Goal: Contribute content: Contribute content

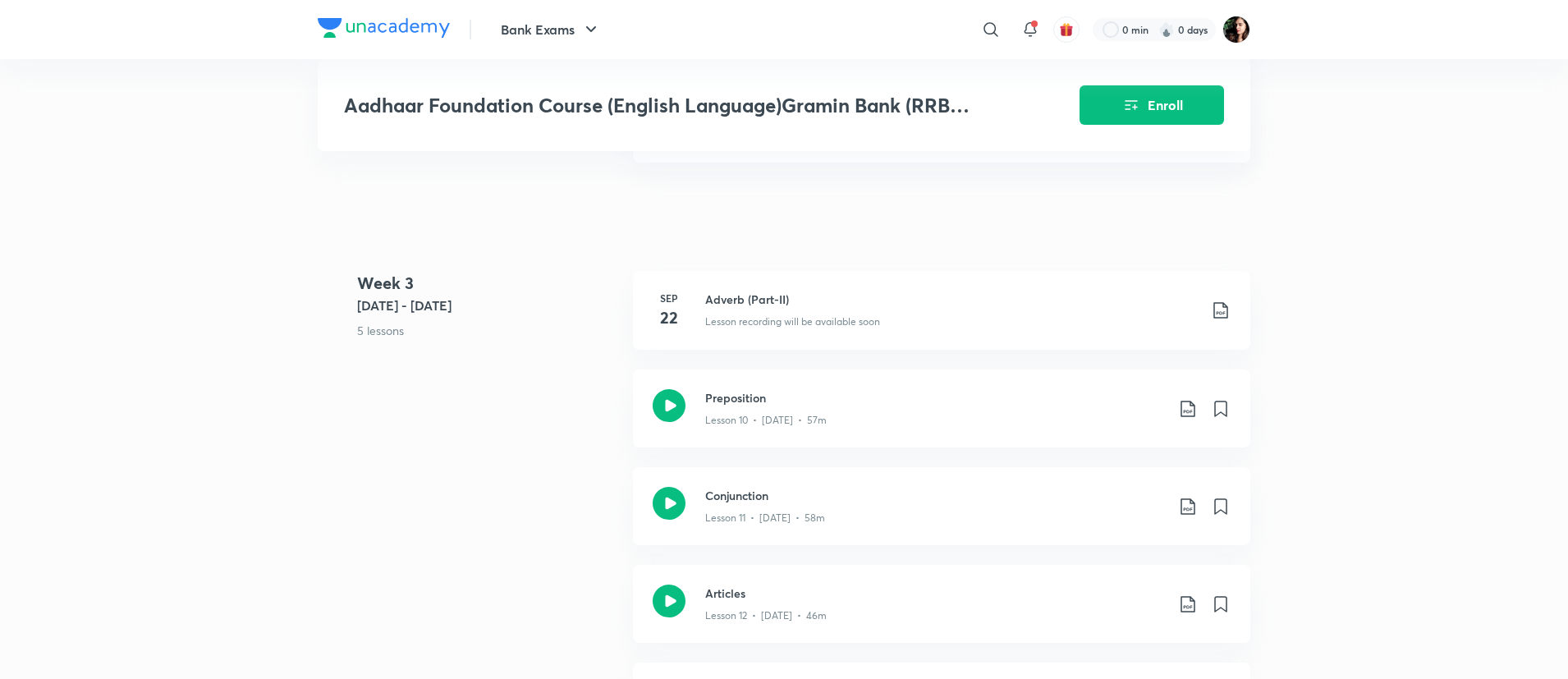
scroll to position [1753, 0]
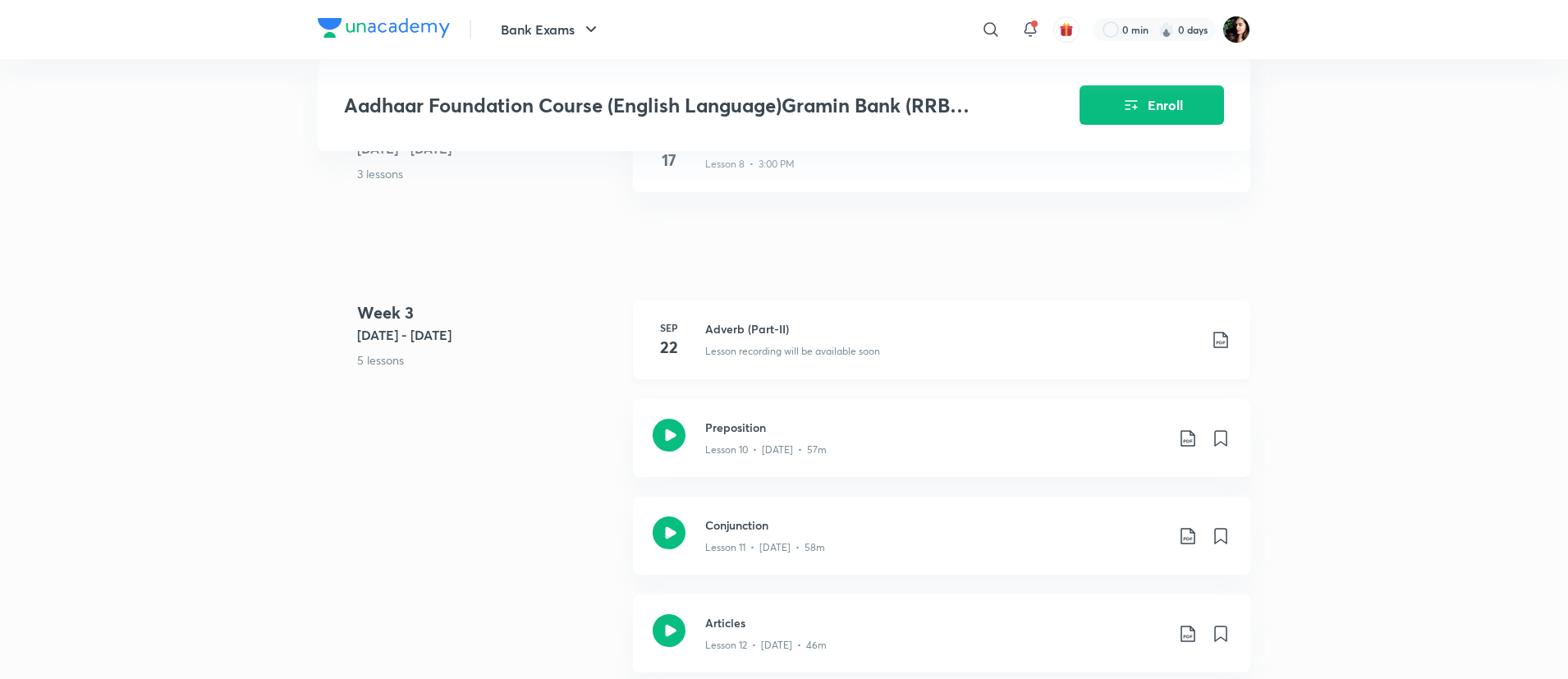
click at [857, 342] on div "Lesson recording will be available soon" at bounding box center [951, 348] width 492 height 21
click at [987, 24] on icon at bounding box center [990, 30] width 20 height 20
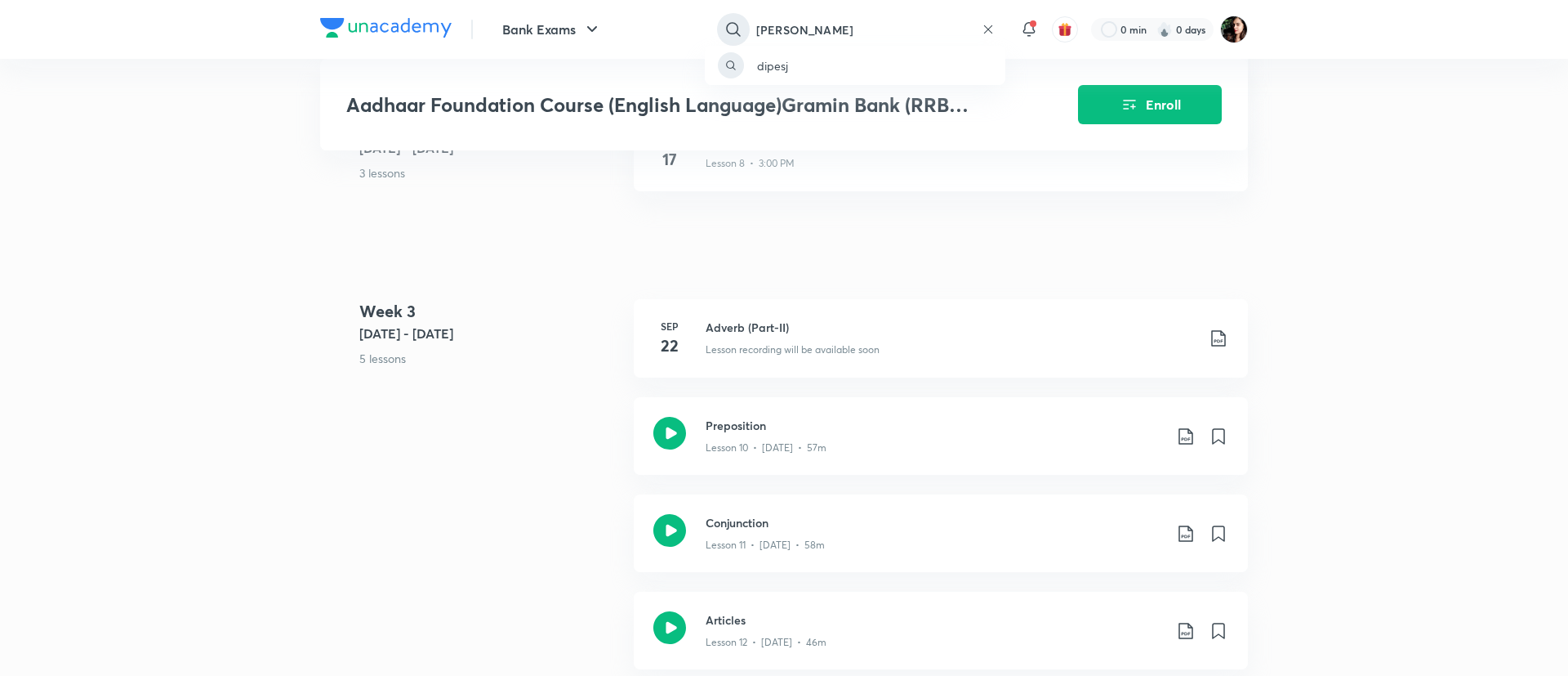
type input "dipesh kumar"
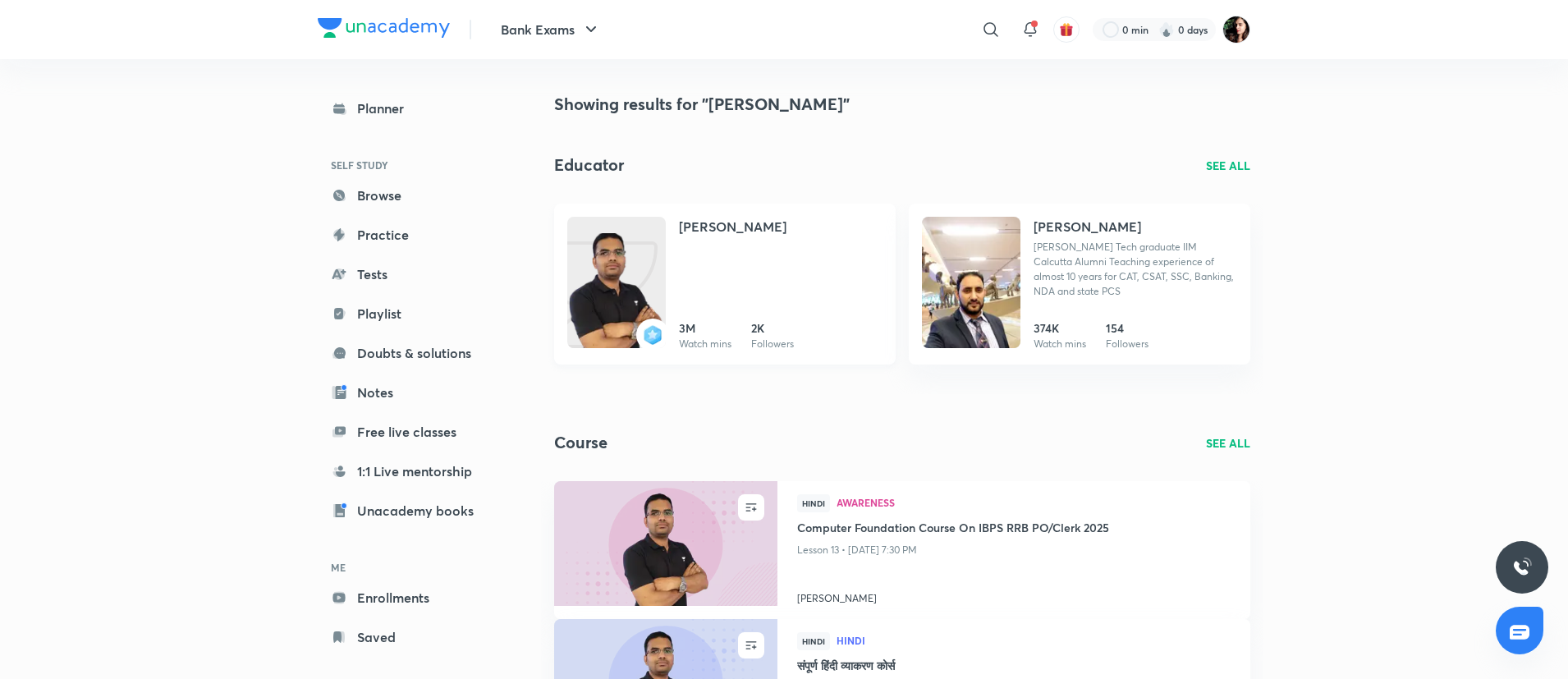
click at [609, 231] on div at bounding box center [616, 282] width 99 height 131
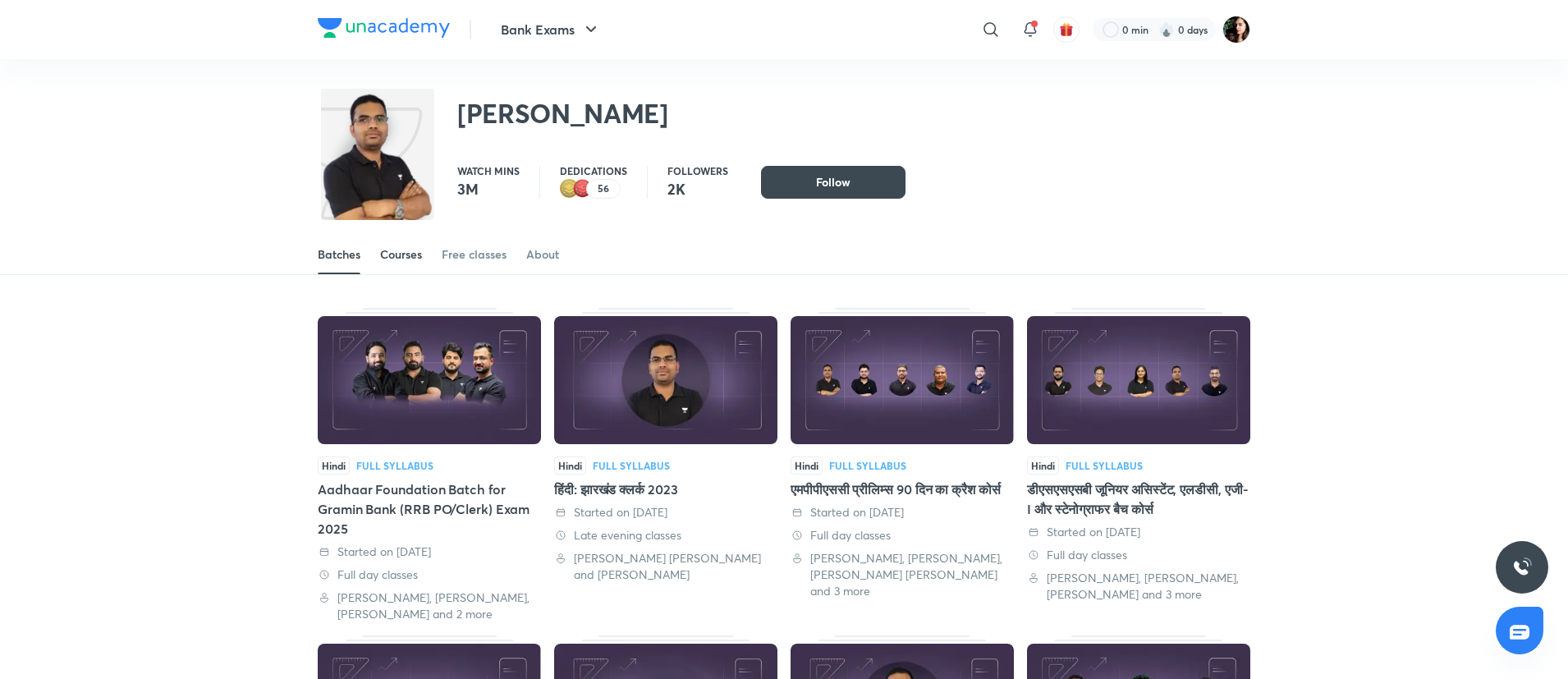
click at [414, 257] on div "Courses" at bounding box center [401, 254] width 42 height 17
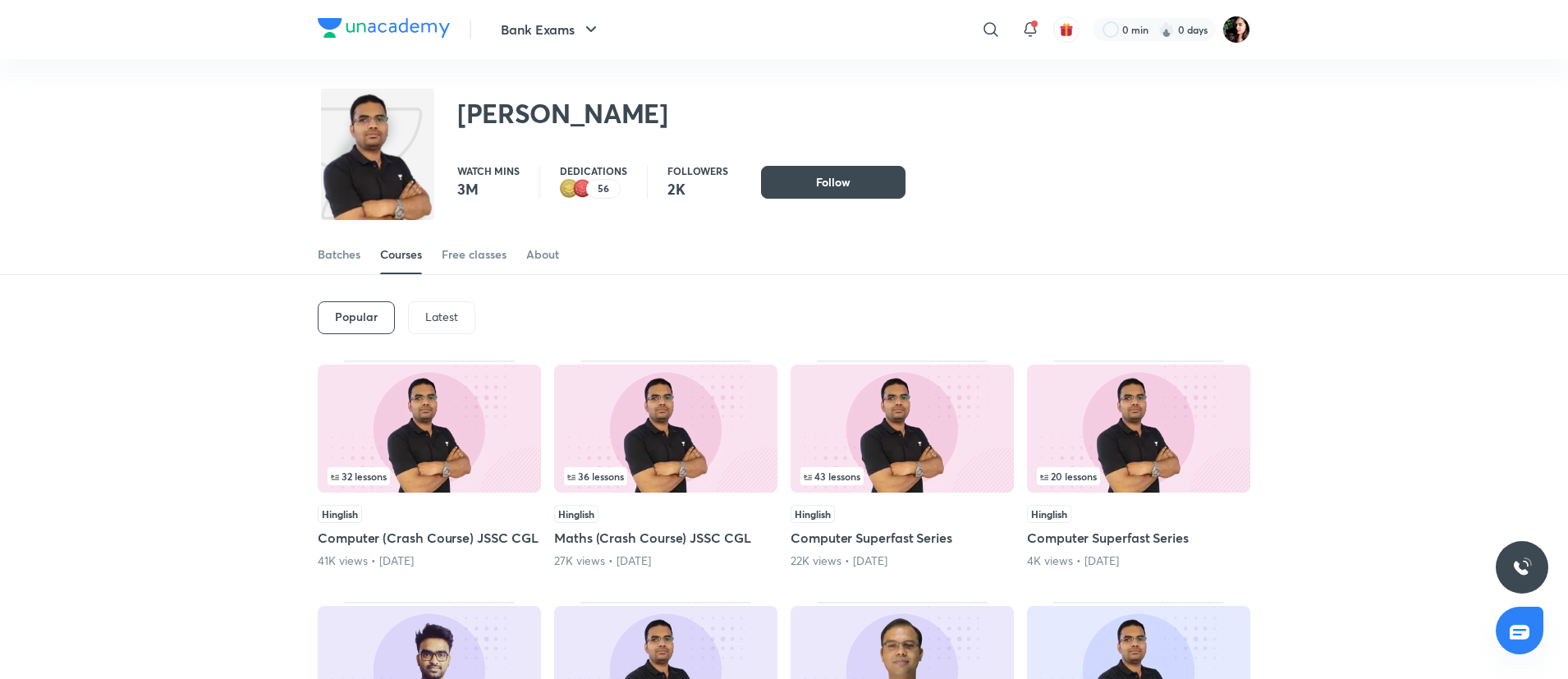
click at [440, 319] on p "Latest" at bounding box center [441, 316] width 33 height 13
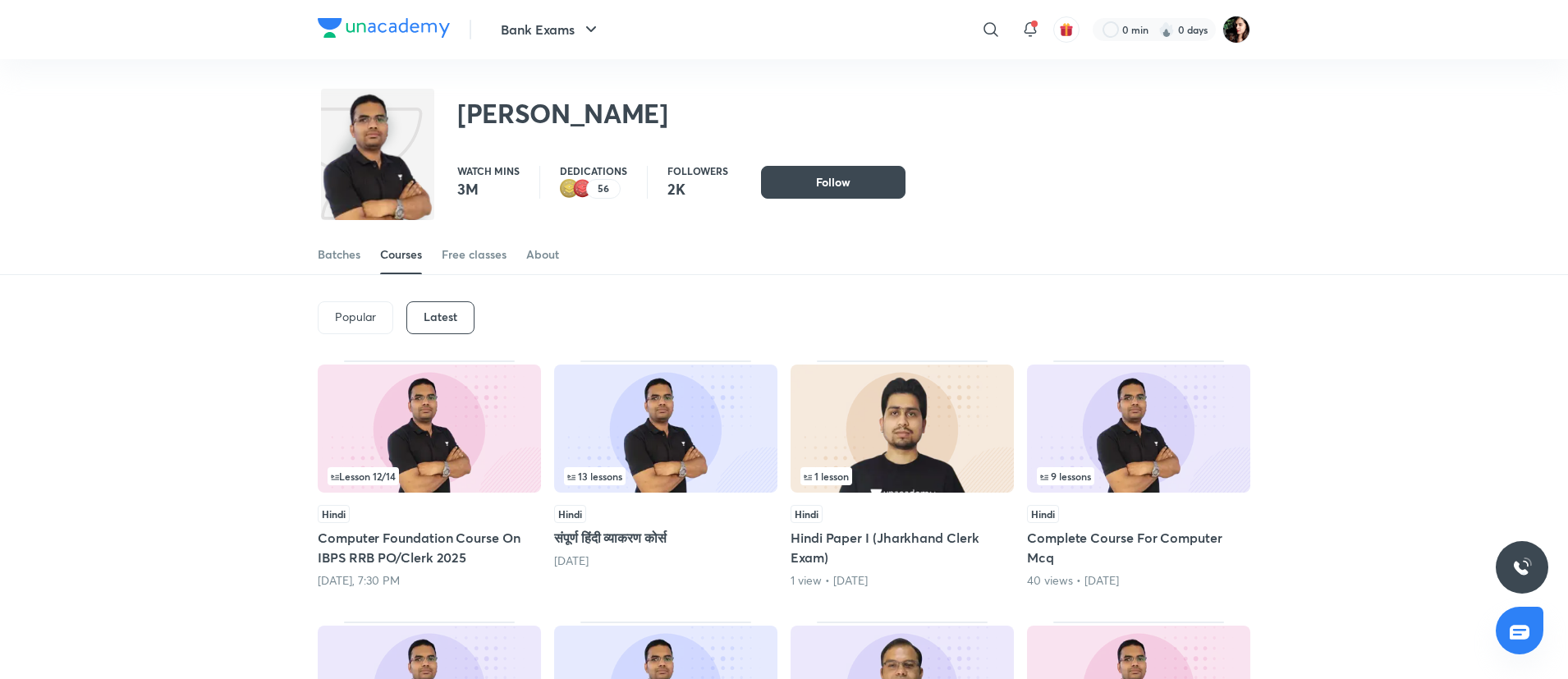
click at [673, 440] on img at bounding box center [665, 428] width 223 height 128
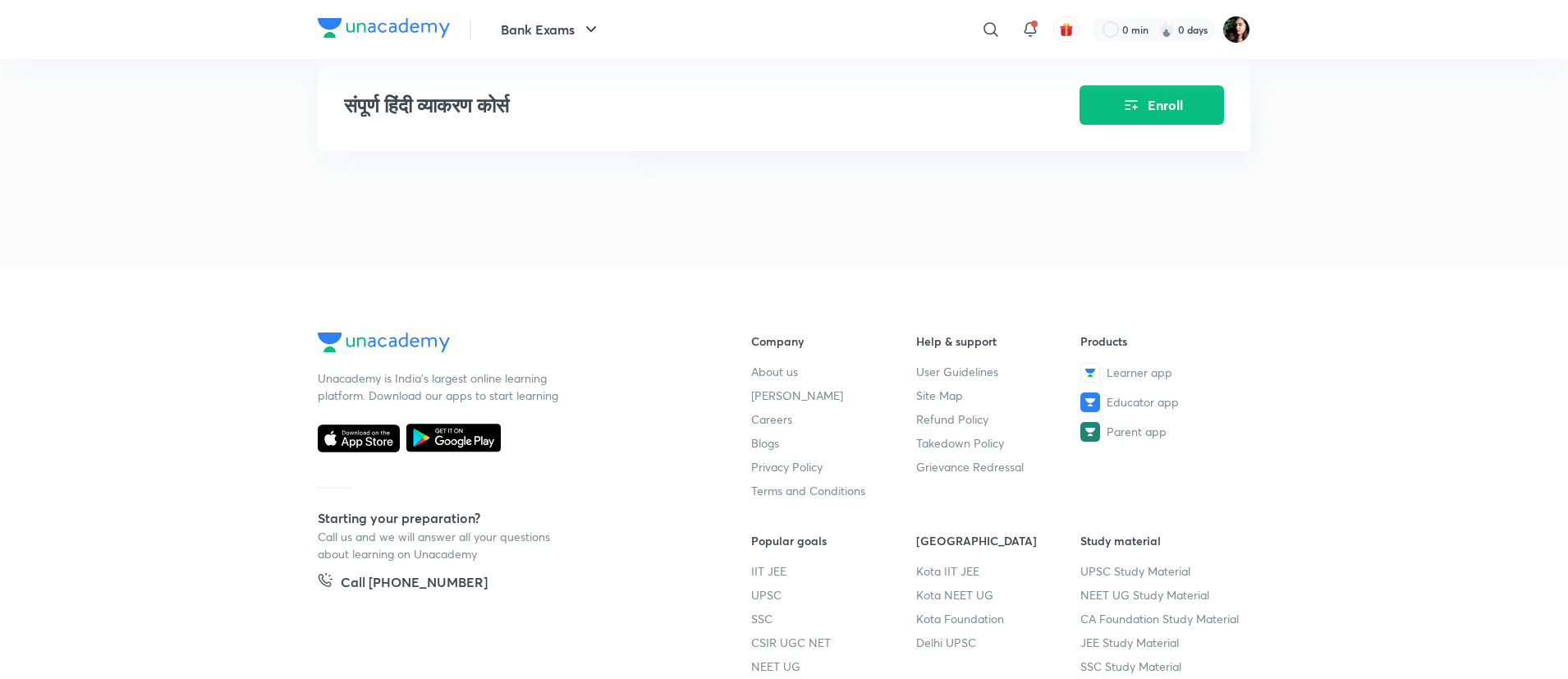
scroll to position [1768, 0]
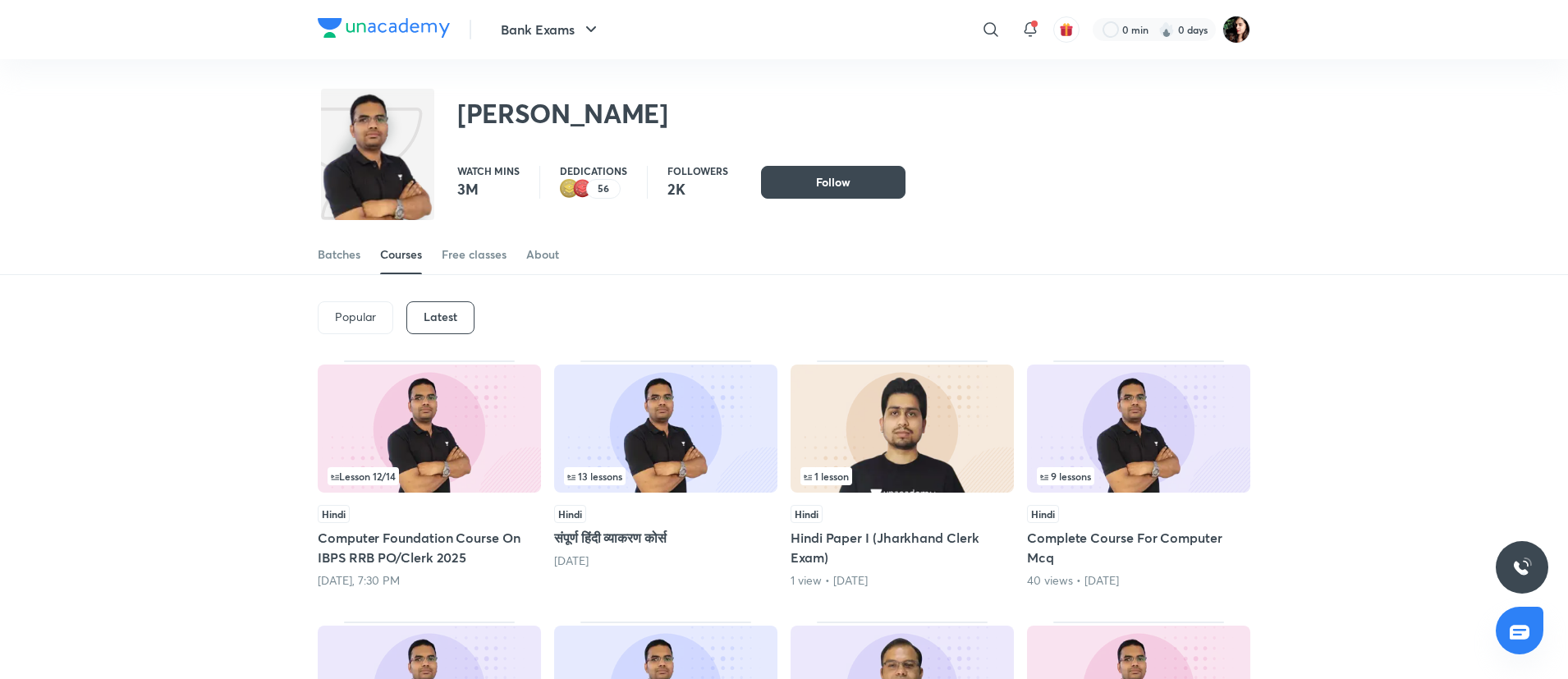
click at [409, 410] on img at bounding box center [428, 428] width 223 height 128
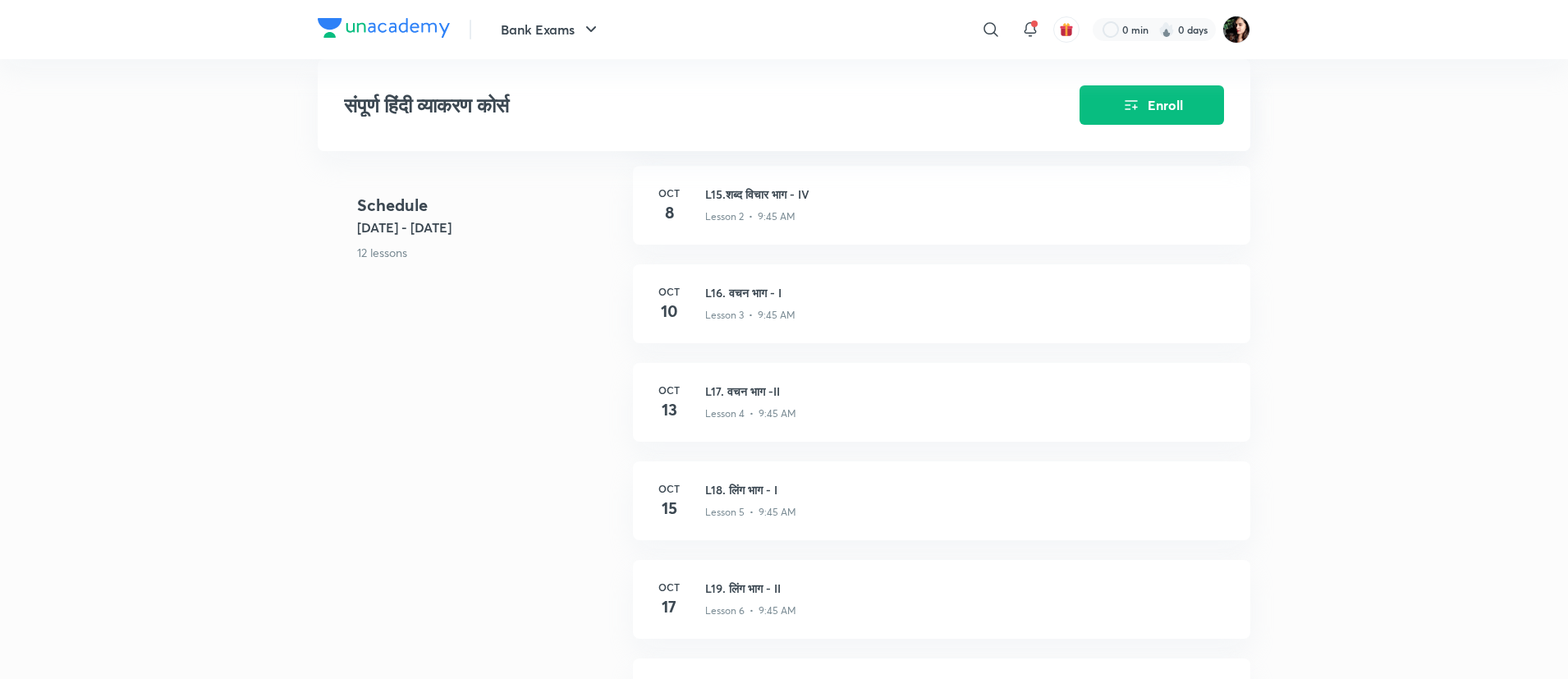
scroll to position [751, 0]
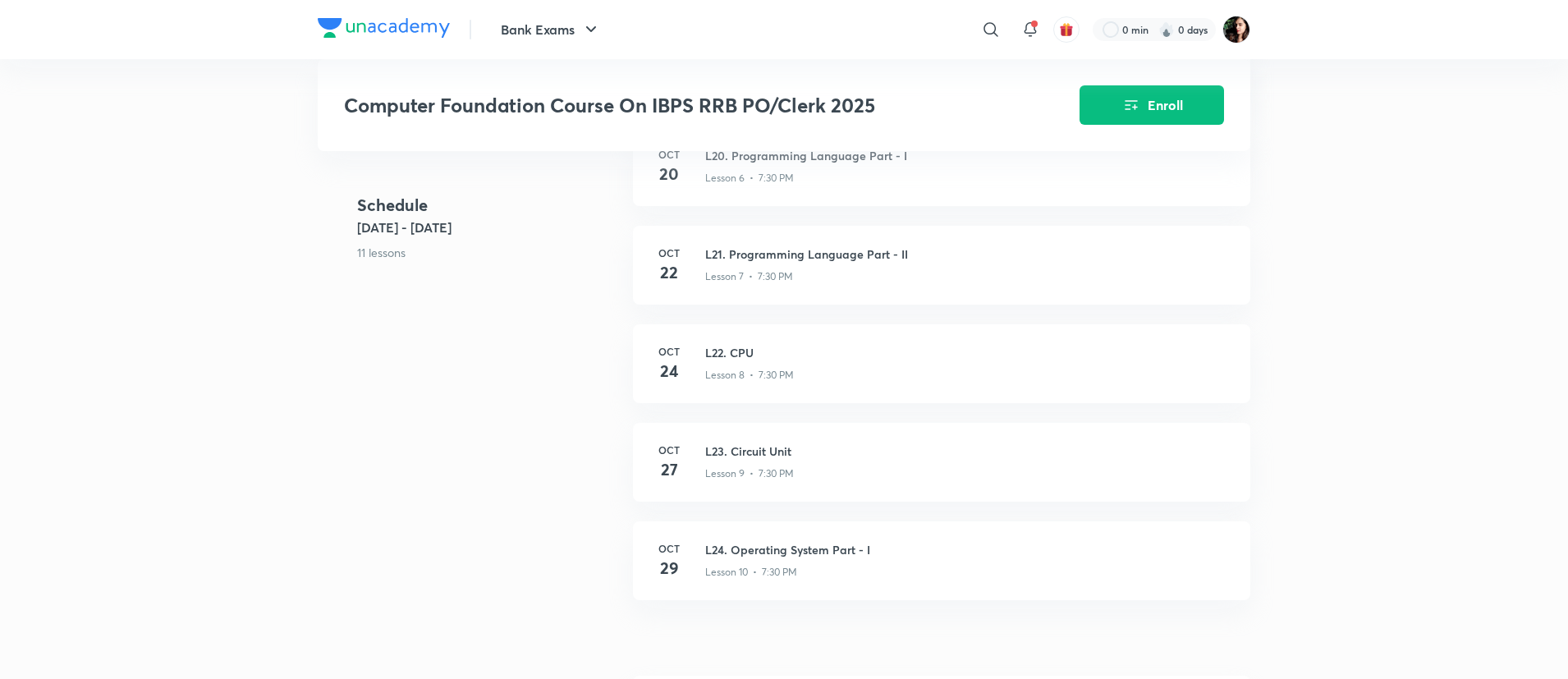
scroll to position [1244, 0]
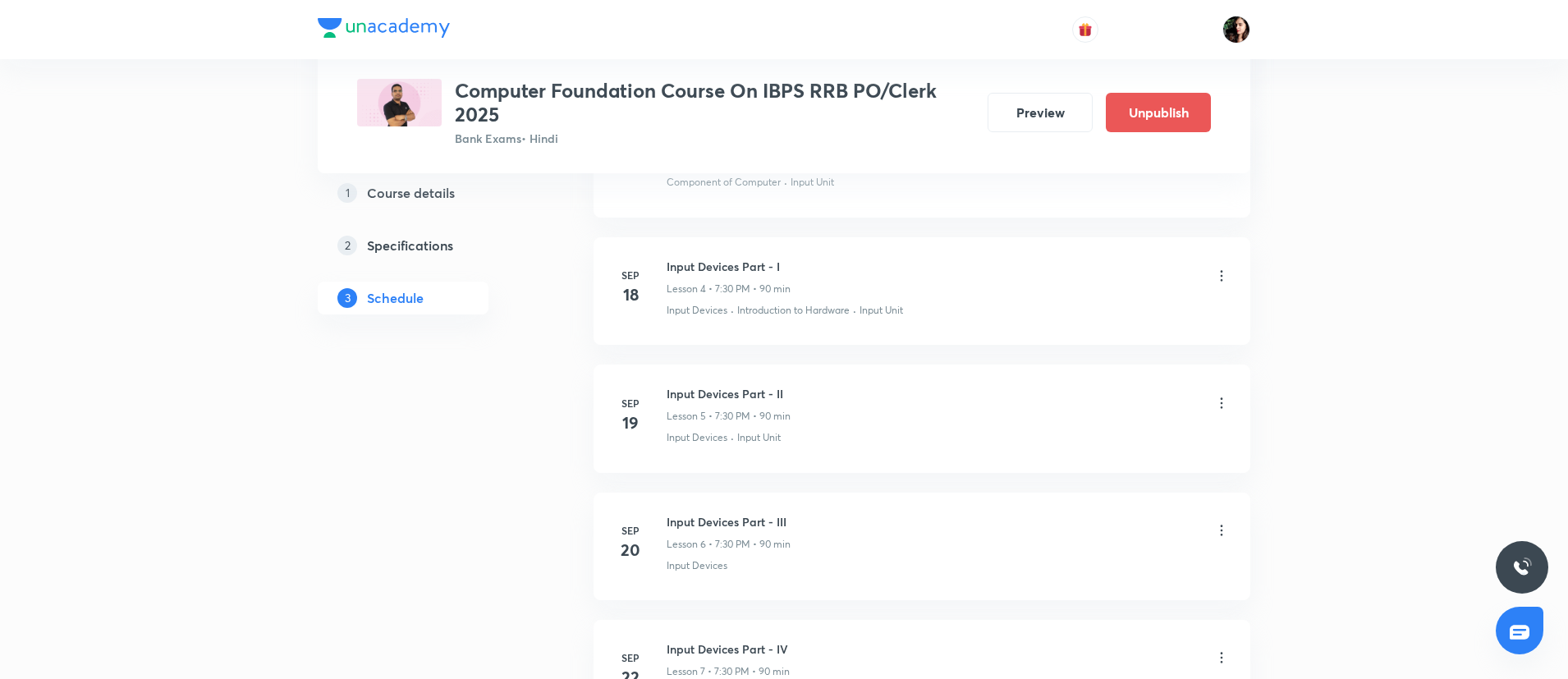
scroll to position [1265, 0]
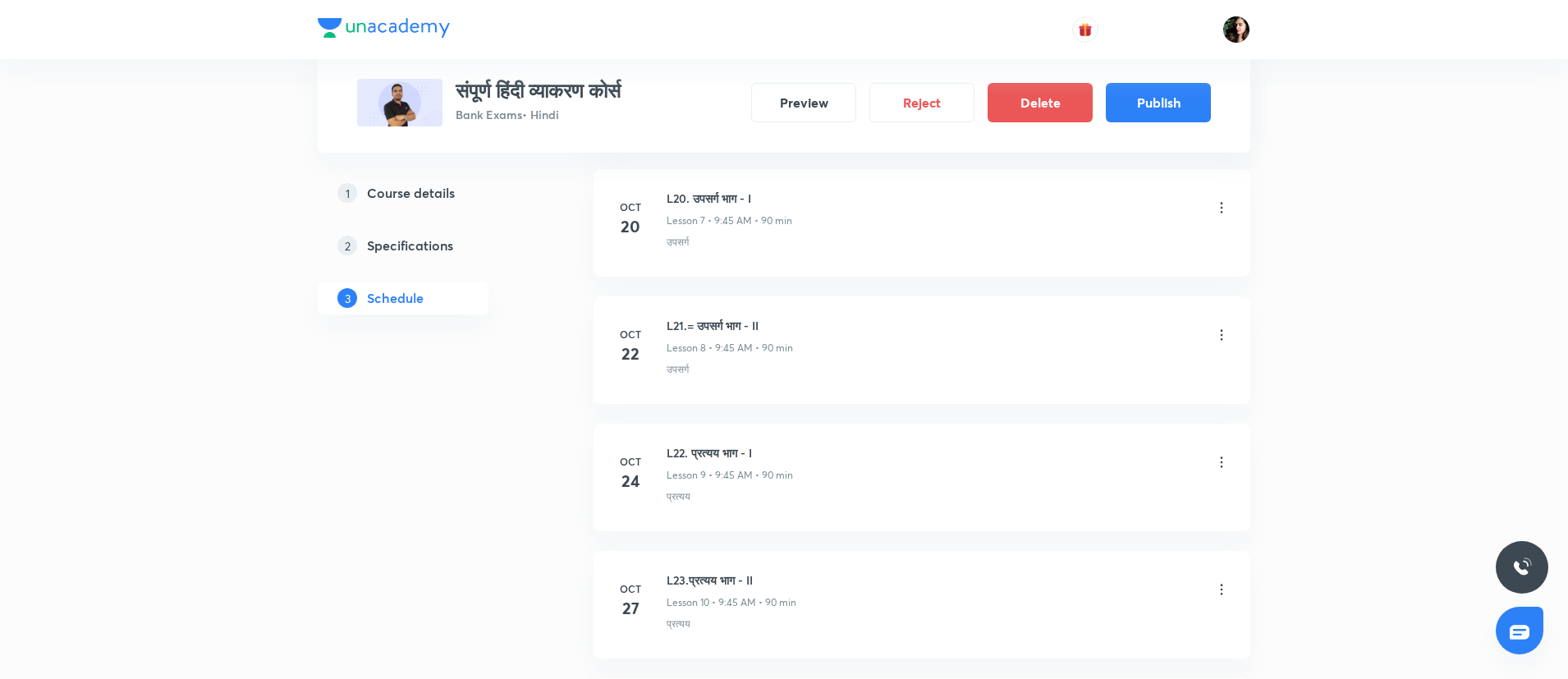
scroll to position [1708, 0]
click at [926, 103] on button "Reject" at bounding box center [921, 100] width 105 height 39
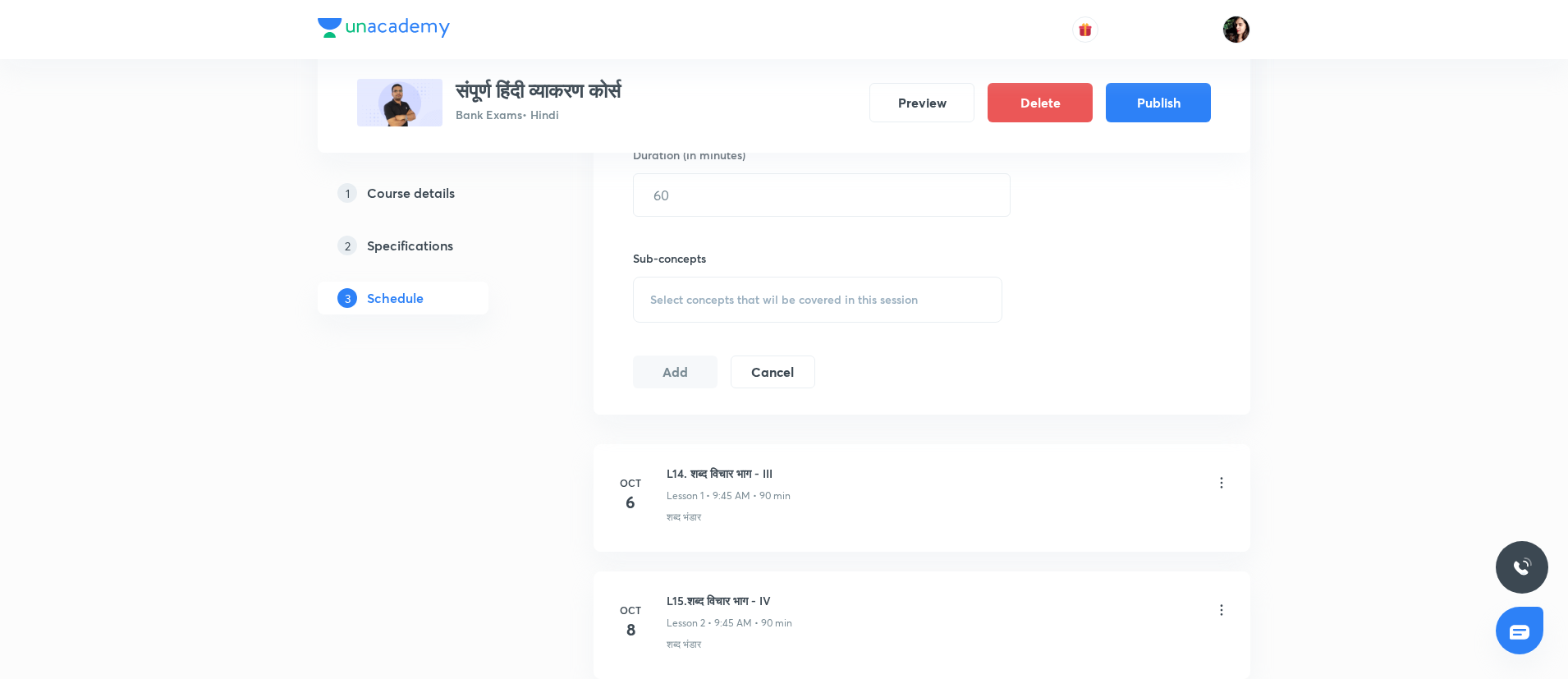
scroll to position [891, 0]
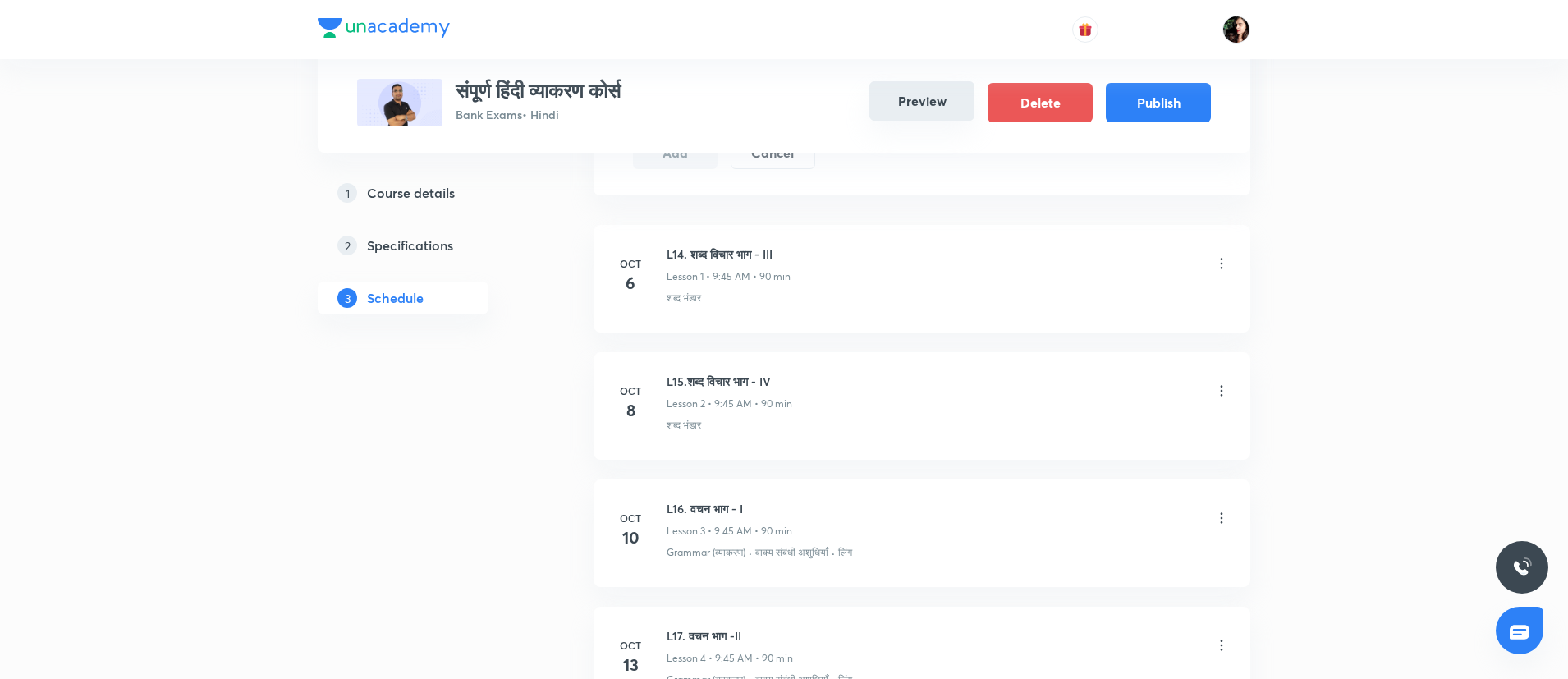
click at [914, 114] on button "Preview" at bounding box center [921, 100] width 105 height 39
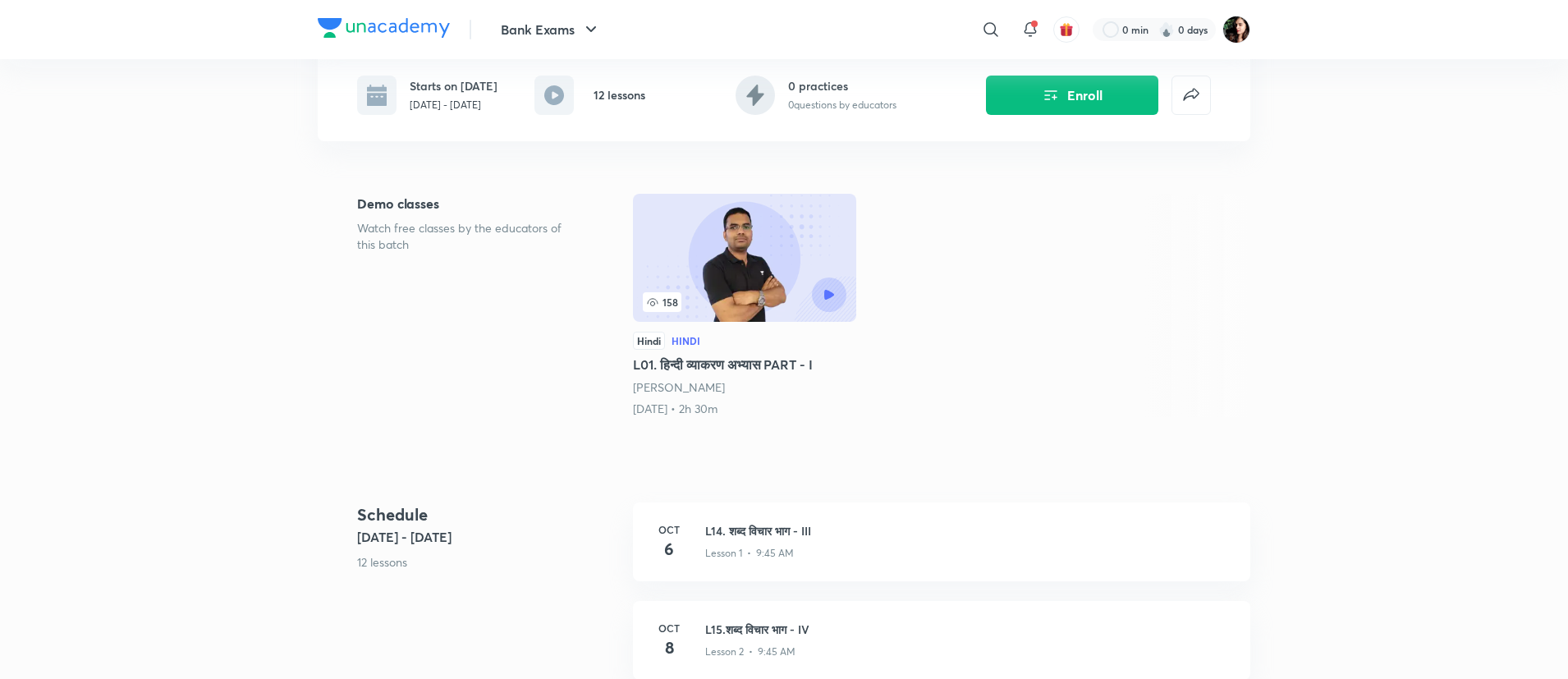
scroll to position [322, 0]
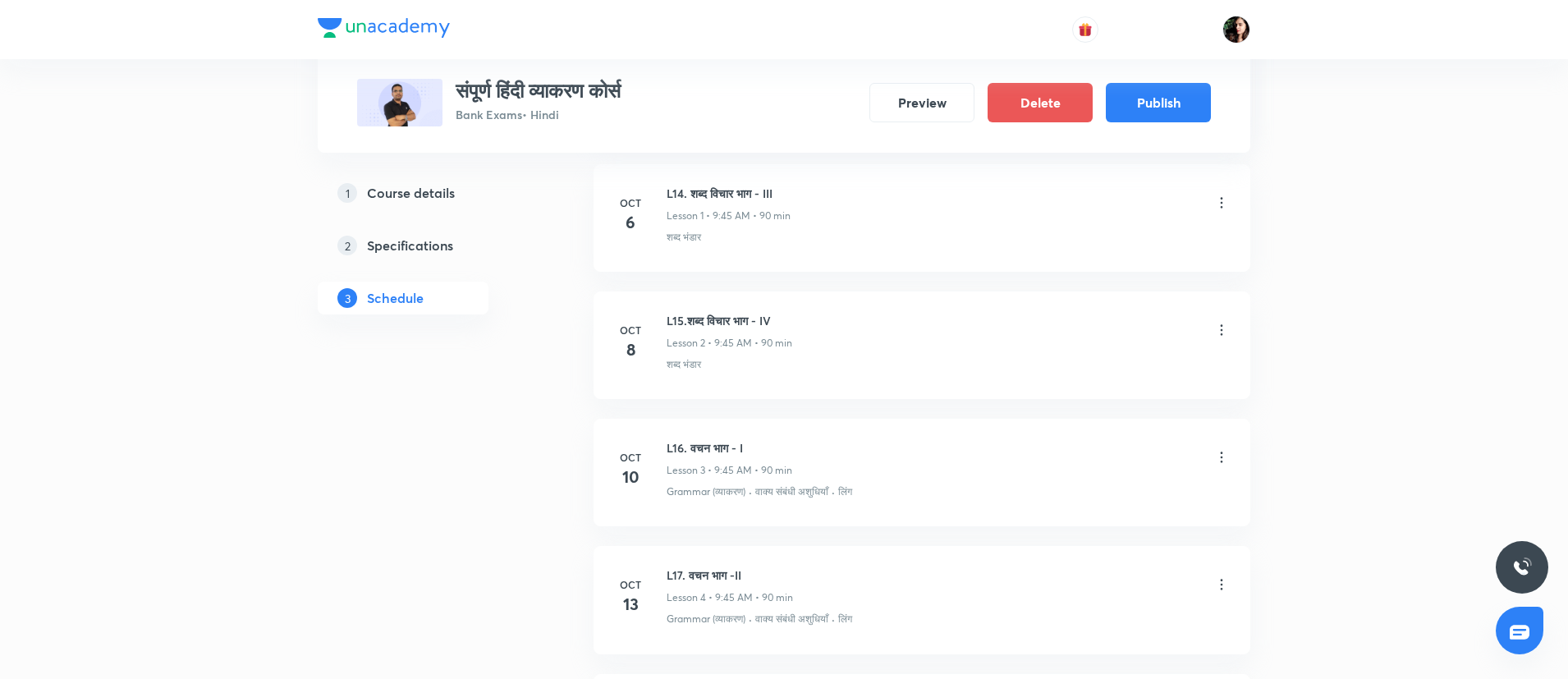
scroll to position [960, 0]
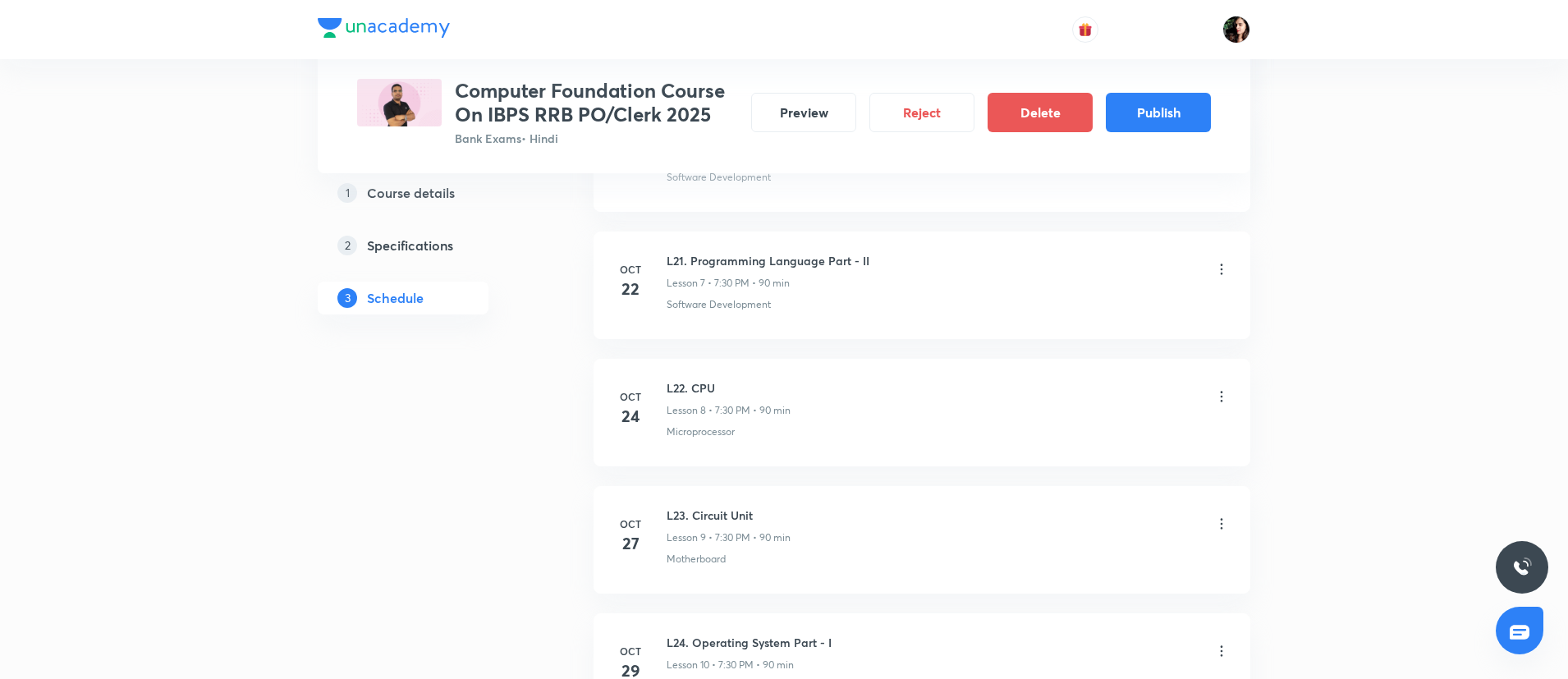
scroll to position [729, 0]
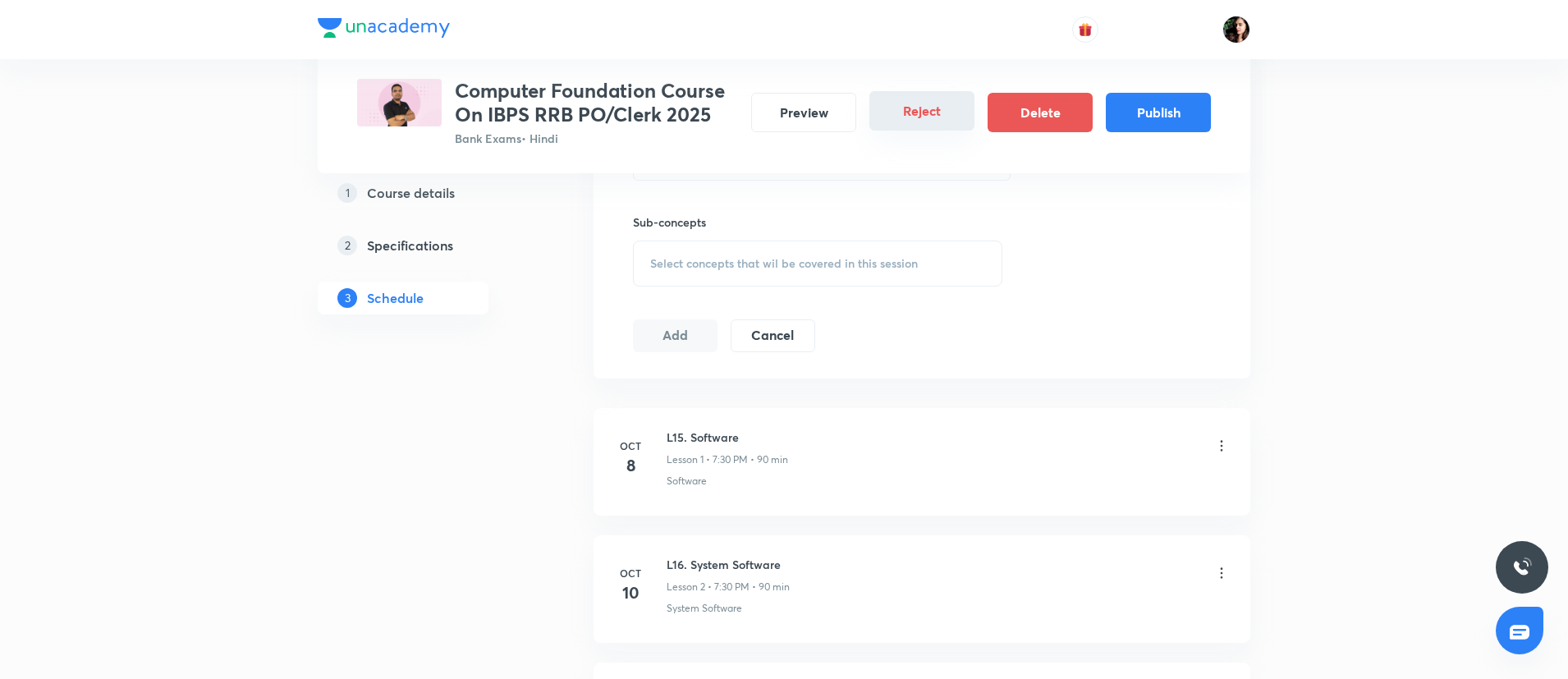
click at [933, 100] on button "Reject" at bounding box center [921, 110] width 105 height 39
click at [1162, 121] on button "Publish" at bounding box center [1158, 110] width 105 height 39
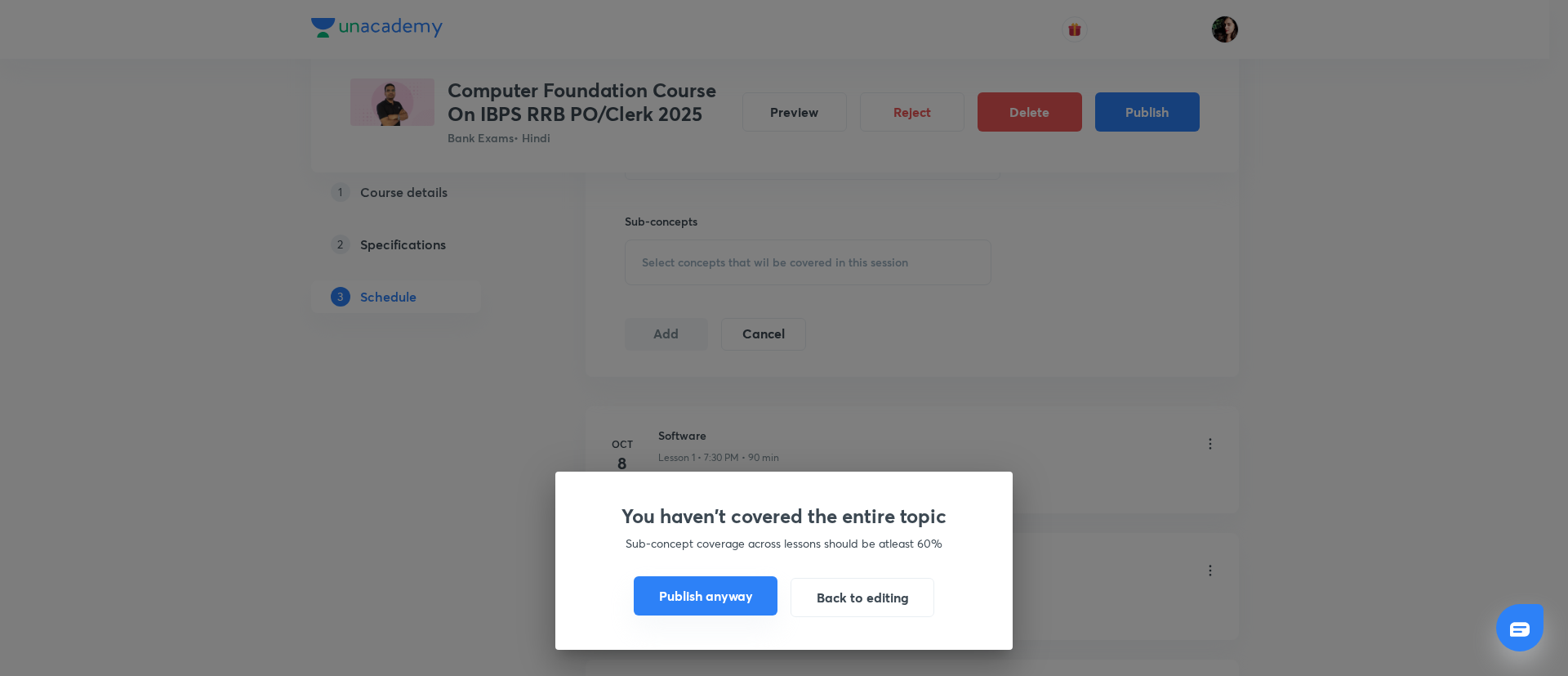
click at [731, 584] on button "Publish anyway" at bounding box center [705, 595] width 143 height 39
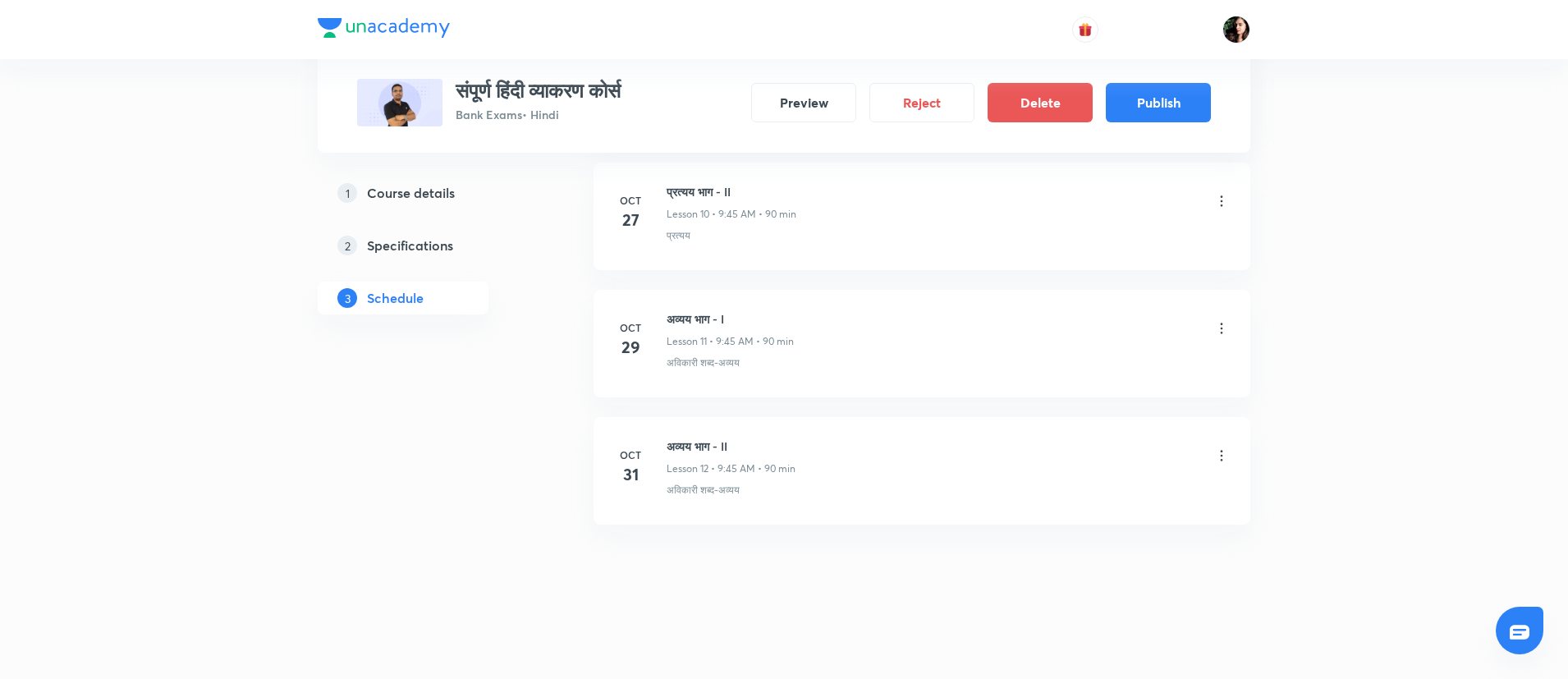
scroll to position [2098, 0]
click at [1177, 106] on button "Publish" at bounding box center [1158, 100] width 105 height 39
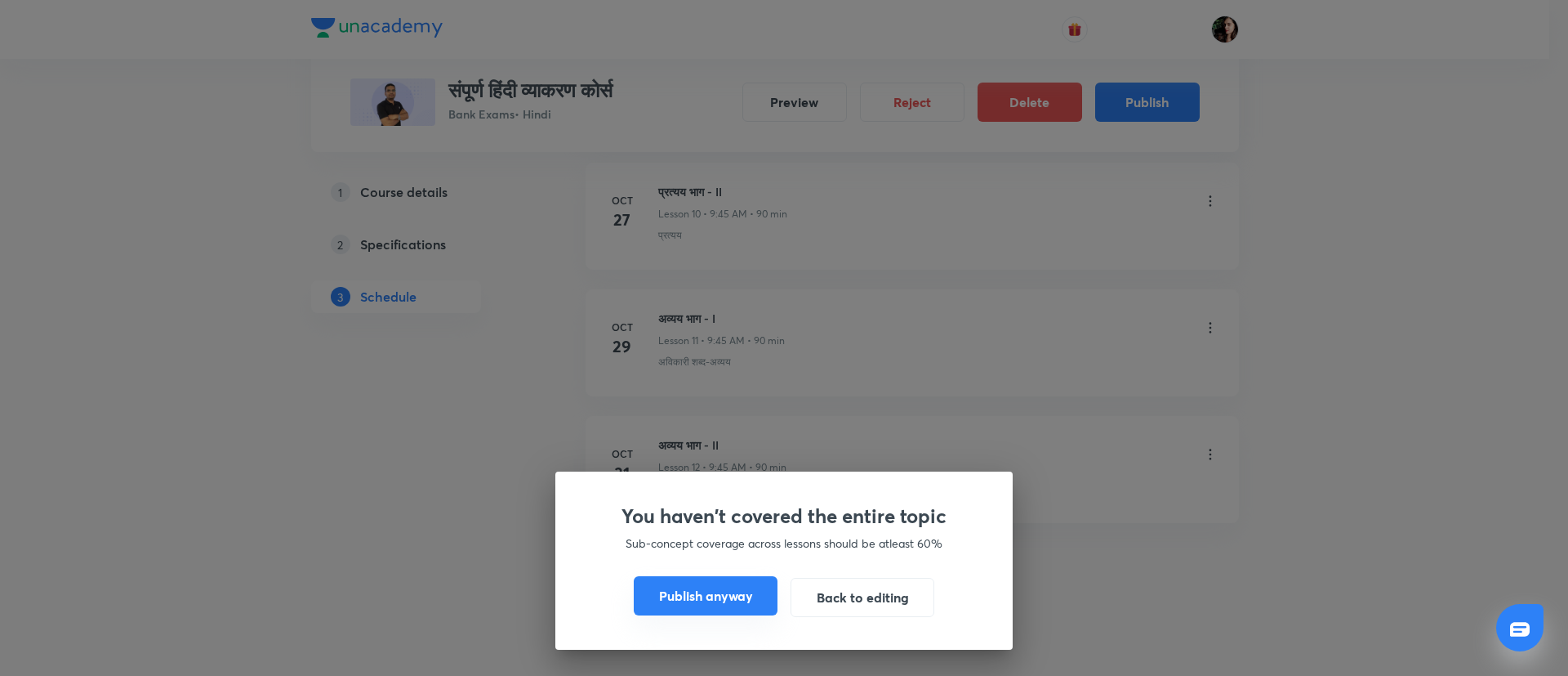
click at [691, 602] on button "Publish anyway" at bounding box center [705, 595] width 143 height 39
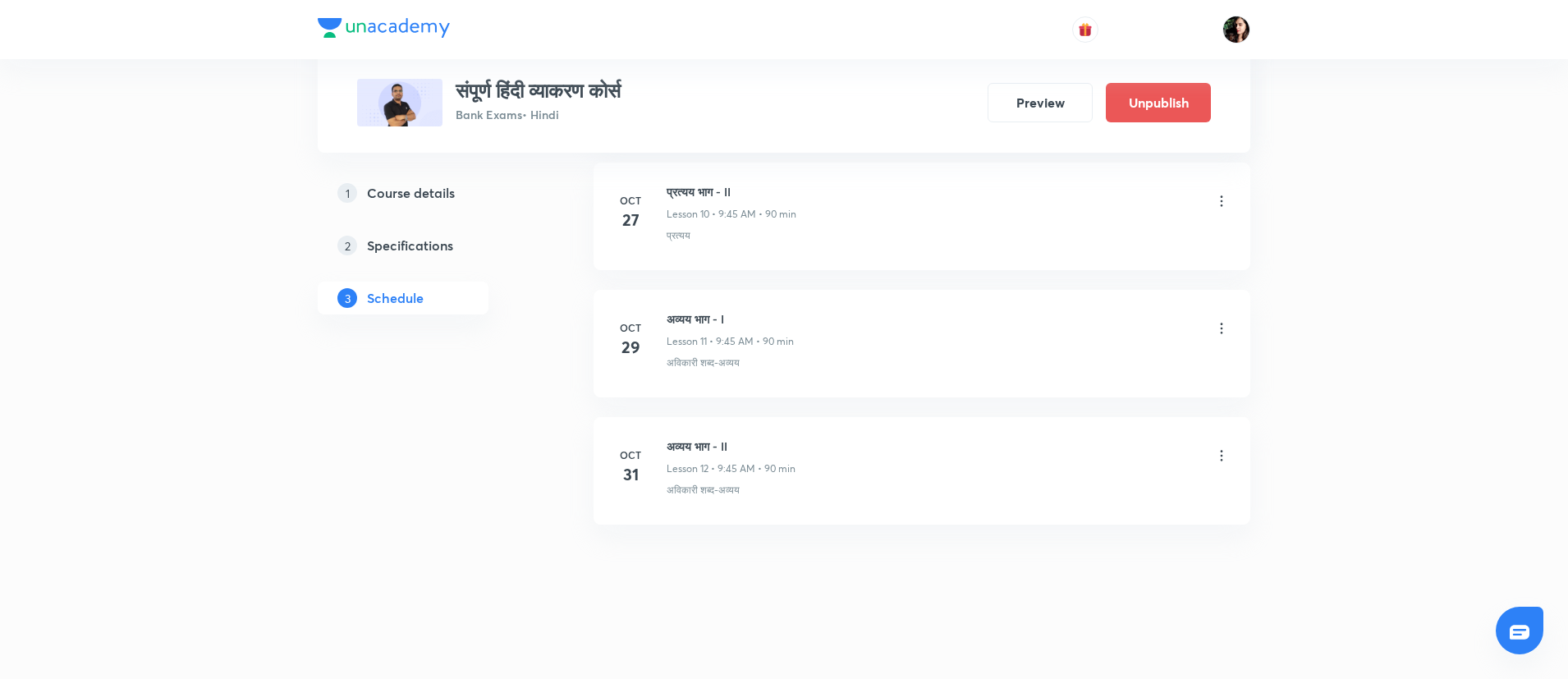
scroll to position [2084, 0]
